Goal: Find specific page/section: Find specific page/section

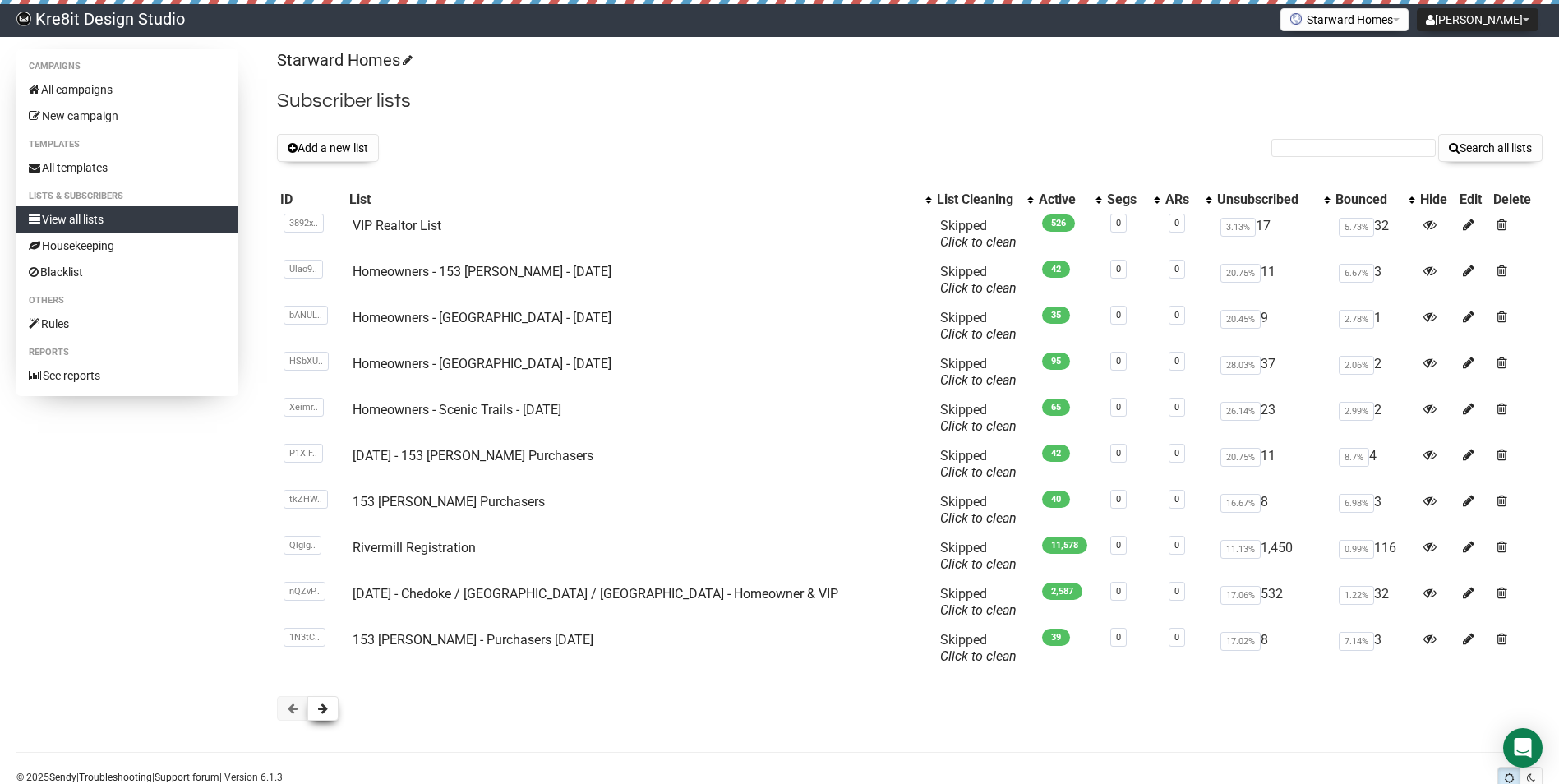
click at [329, 703] on button at bounding box center [323, 708] width 31 height 25
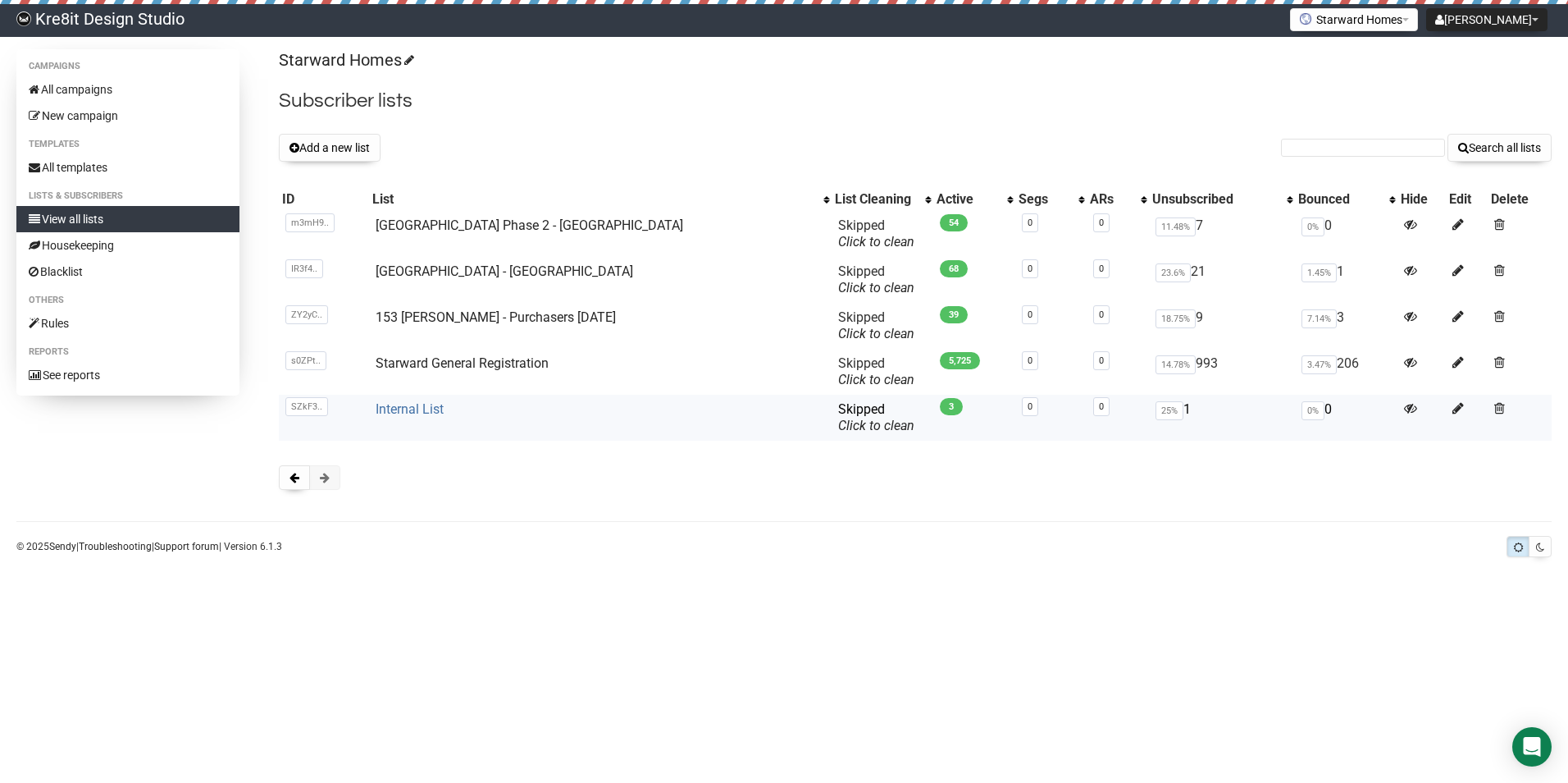
click at [434, 407] on link "Internal List" at bounding box center [410, 409] width 68 height 15
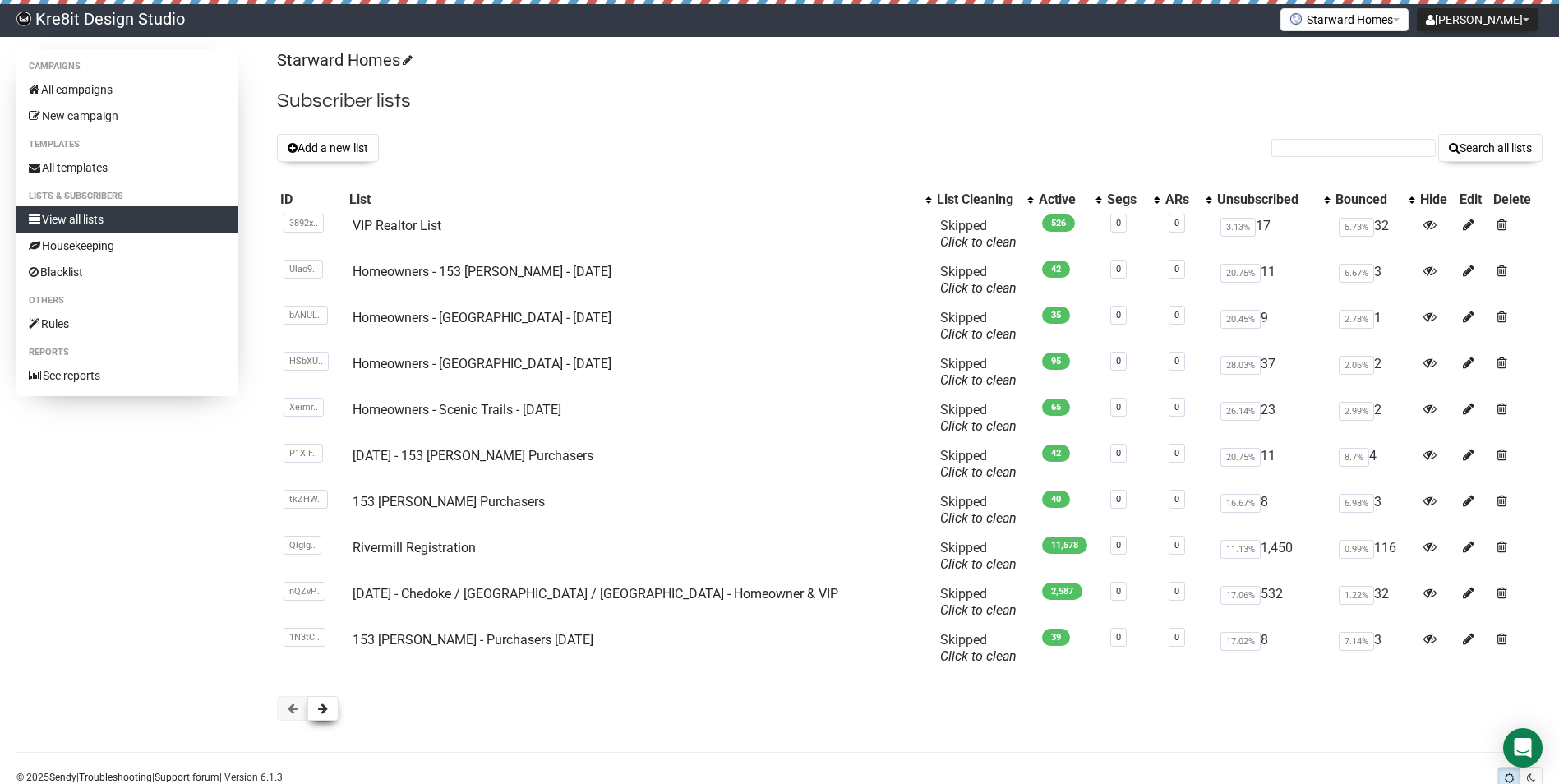
click at [325, 706] on span at bounding box center [323, 708] width 9 height 11
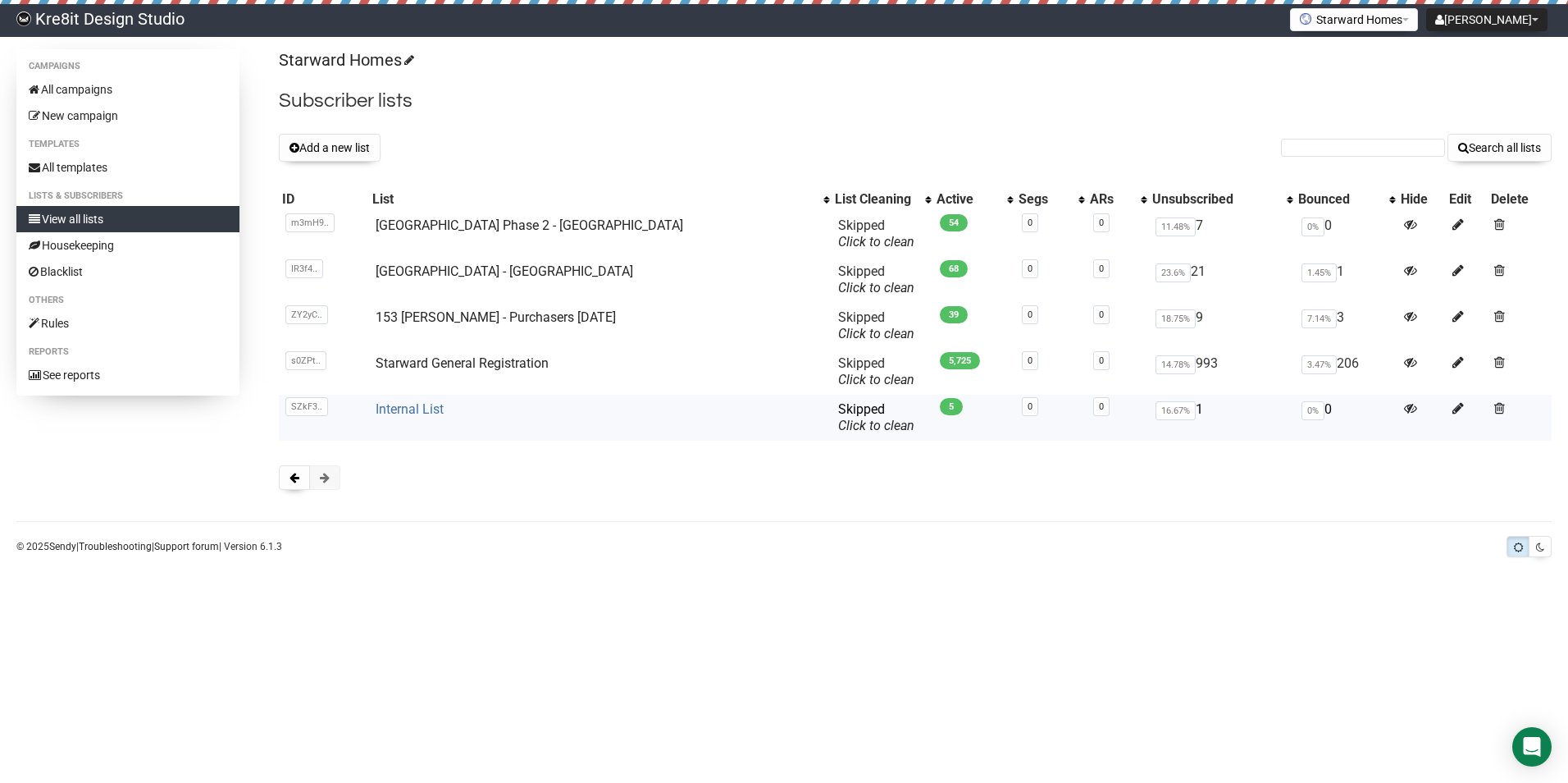
click at [444, 409] on link "Internal List" at bounding box center [410, 409] width 68 height 15
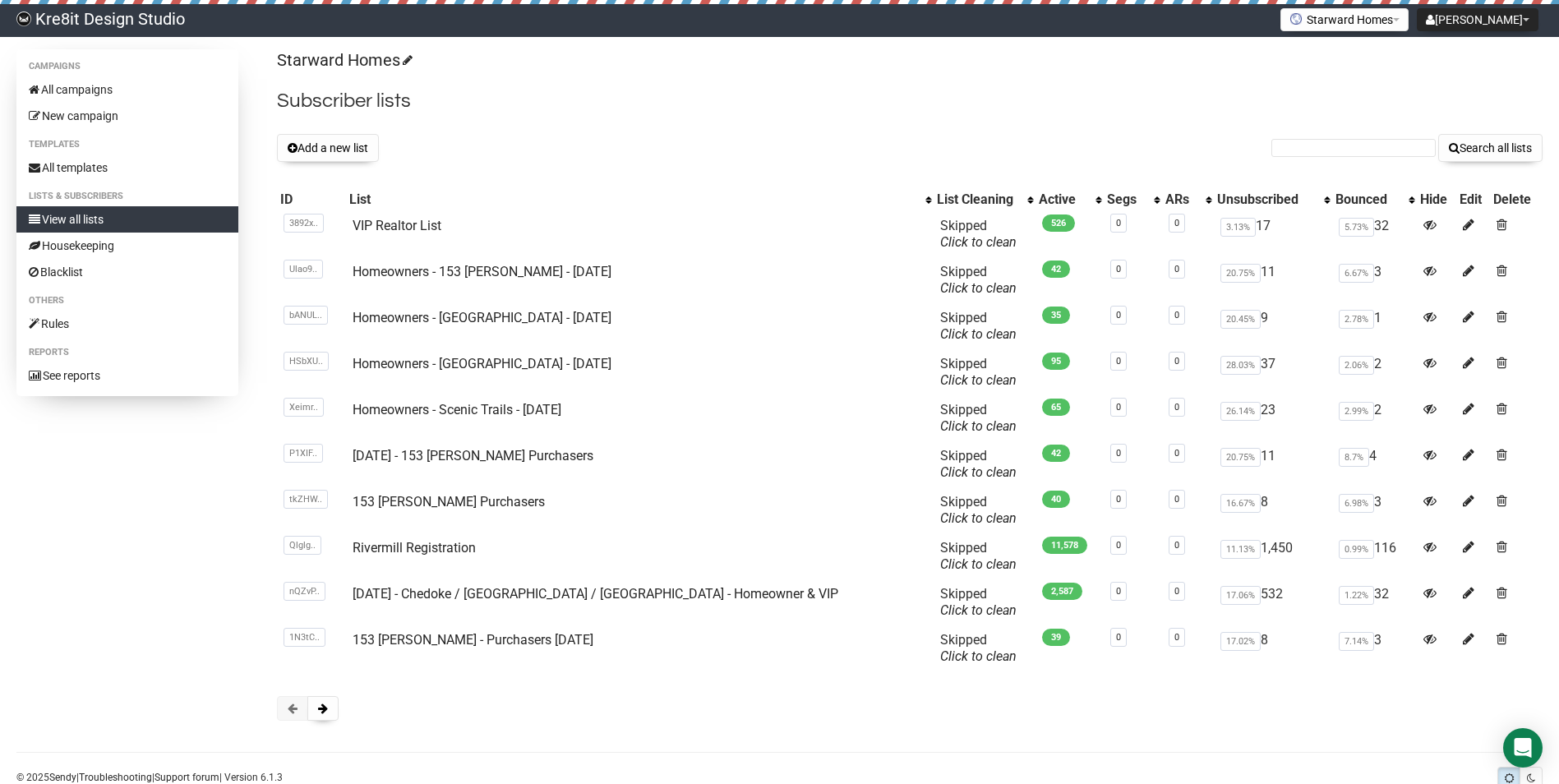
click at [341, 723] on div "Starward Homes Subscriber lists Add a new list Search all lists List name Singl…" at bounding box center [909, 393] width 1266 height 687
click at [332, 711] on button at bounding box center [323, 708] width 31 height 25
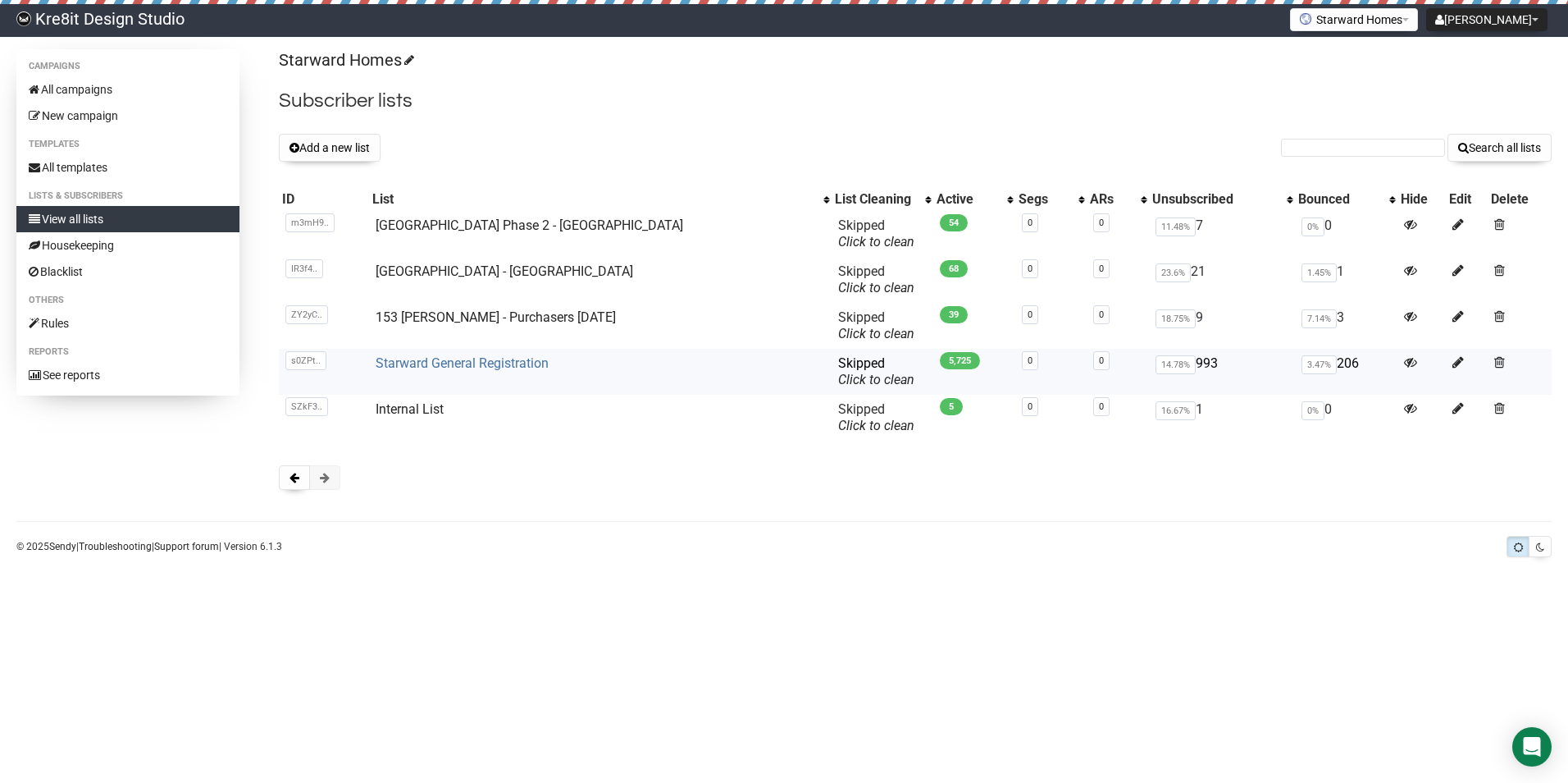
click at [467, 361] on link "Starward General Registration" at bounding box center [462, 363] width 173 height 15
